Goal: Task Accomplishment & Management: Manage account settings

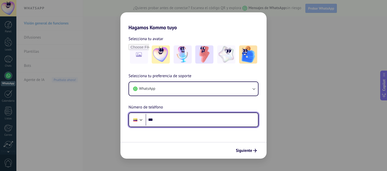
click at [189, 120] on input "***" at bounding box center [202, 120] width 112 height 12
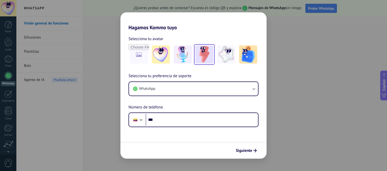
click at [205, 56] on img at bounding box center [204, 54] width 18 height 18
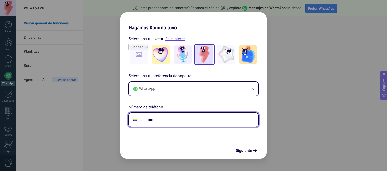
click at [171, 122] on input "***" at bounding box center [202, 120] width 112 height 12
type input "**********"
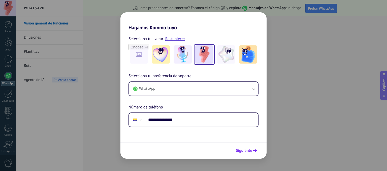
click at [247, 154] on button "Siguiente" at bounding box center [245, 150] width 25 height 9
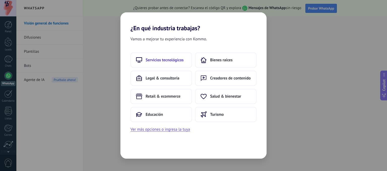
click at [175, 61] on span "Servicios tecnológicos" at bounding box center [165, 59] width 38 height 5
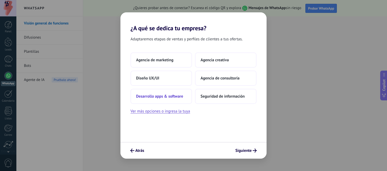
click at [166, 94] on span "Desarrollo apps & software" at bounding box center [159, 96] width 47 height 5
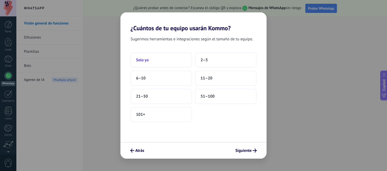
click at [169, 58] on button "Solo yo" at bounding box center [160, 59] width 61 height 15
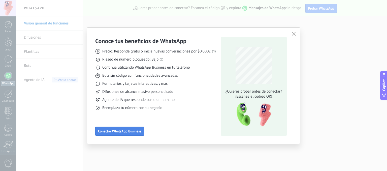
click at [132, 130] on span "Conectar WhatsApp Business" at bounding box center [119, 131] width 43 height 4
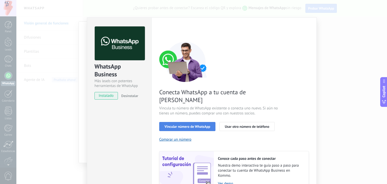
click at [200, 125] on span "Vincular número de WhatsApp" at bounding box center [187, 127] width 46 height 4
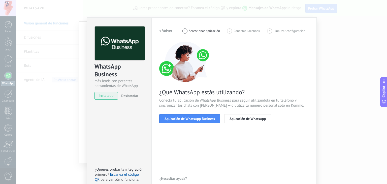
scroll to position [7, 0]
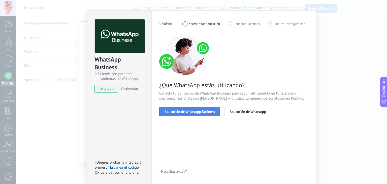
click at [190, 112] on span "Aplicación de WhatsApp Business" at bounding box center [189, 112] width 50 height 4
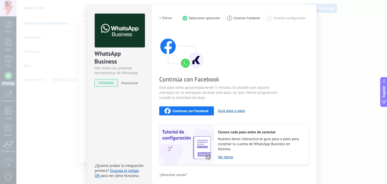
scroll to position [16, 0]
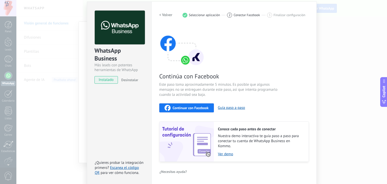
click at [188, 105] on div "Continuar con Facebook" at bounding box center [186, 108] width 44 height 6
click at [193, 107] on span "Continuar con Facebook" at bounding box center [191, 108] width 36 height 4
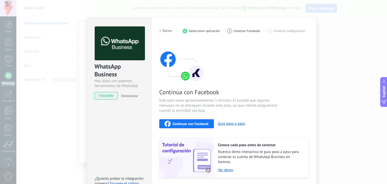
click at [353, 29] on div "WhatsApp Business Más leads con potentes herramientas de WhatsApp instalado Des…" at bounding box center [201, 92] width 370 height 184
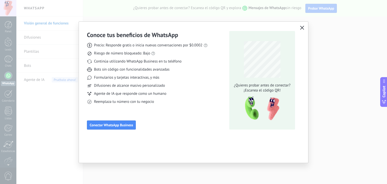
click at [303, 28] on use "button" at bounding box center [302, 28] width 4 height 4
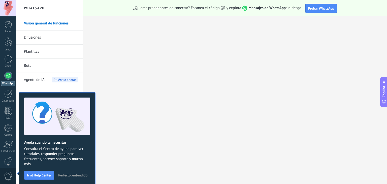
click at [71, 171] on span "Perfecto, entendido" at bounding box center [72, 175] width 29 height 4
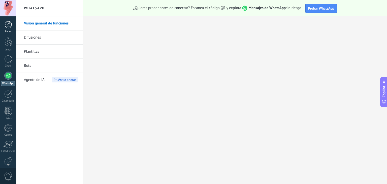
click at [5, 22] on div at bounding box center [9, 25] width 8 height 8
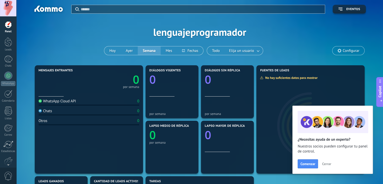
click at [326, 164] on span "Cerrar" at bounding box center [326, 164] width 9 height 4
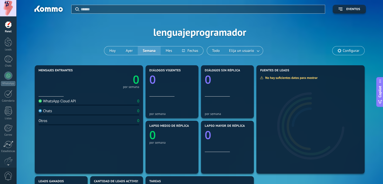
click at [74, 102] on div "WhatsApp Cloud API" at bounding box center [58, 101] width 38 height 5
click at [254, 51] on span "Elija un usuario" at bounding box center [241, 50] width 27 height 7
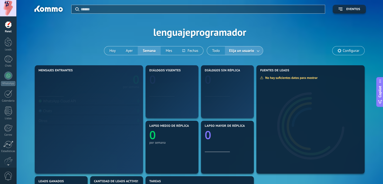
click at [282, 40] on div "Aplicar Eventos lenguajeprogramador [DATE] [DATE] Semana Mes Todo Elija un usua…" at bounding box center [200, 32] width 352 height 64
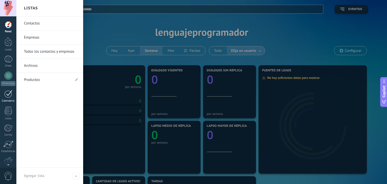
click at [10, 96] on div at bounding box center [8, 94] width 8 height 8
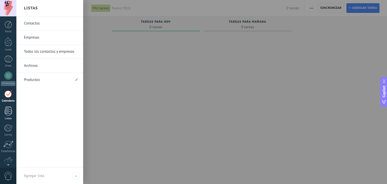
click at [9, 111] on div at bounding box center [9, 111] width 8 height 9
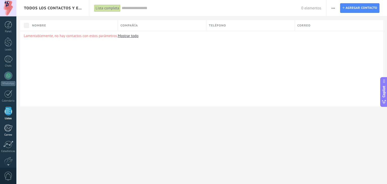
click at [3, 127] on link "Correo" at bounding box center [8, 130] width 16 height 12
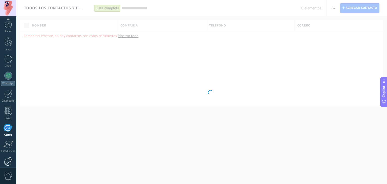
scroll to position [25, 0]
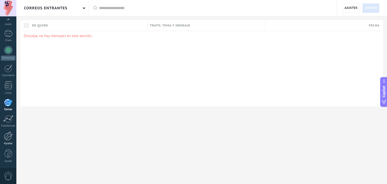
click at [7, 140] on link "Ajustes" at bounding box center [8, 138] width 16 height 14
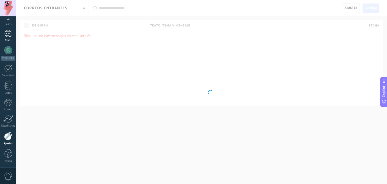
click at [7, 36] on div at bounding box center [8, 33] width 8 height 7
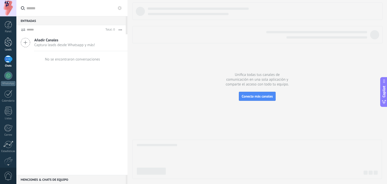
click at [10, 37] on div at bounding box center [9, 41] width 8 height 9
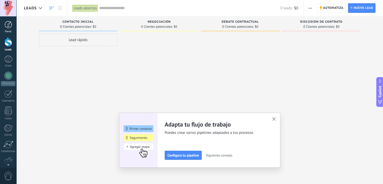
click at [10, 27] on div at bounding box center [9, 25] width 8 height 8
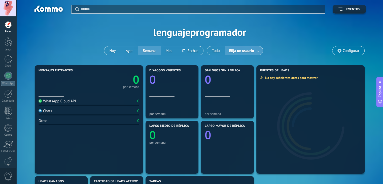
click at [82, 84] on div "0 por semana" at bounding box center [89, 80] width 101 height 16
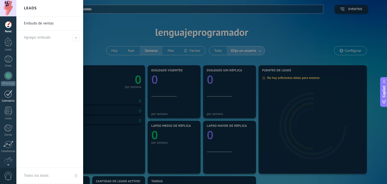
click at [4, 95] on div at bounding box center [8, 94] width 8 height 8
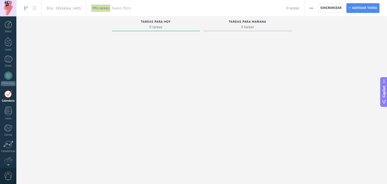
click at [337, 7] on span "Sincronizar" at bounding box center [330, 8] width 21 height 3
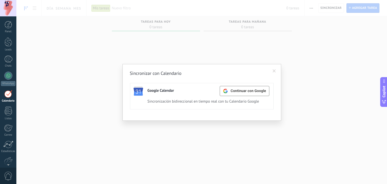
click at [273, 71] on span at bounding box center [274, 71] width 3 height 4
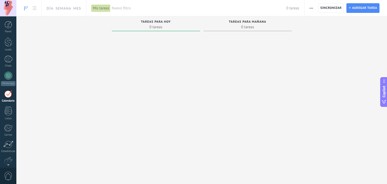
click at [8, 20] on div "Panel Leads Chats WhatsApp Clientes" at bounding box center [16, 91] width 33 height 151
click at [9, 22] on div at bounding box center [9, 25] width 8 height 8
